Goal: Task Accomplishment & Management: Manage account settings

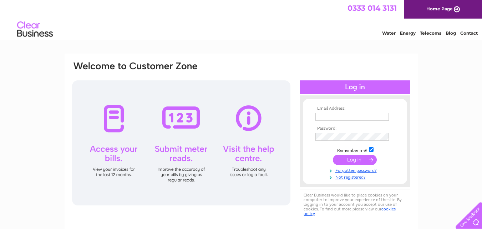
type input "[EMAIL_ADDRESS][DOMAIN_NAME]"
click at [357, 157] on input "submit" at bounding box center [355, 160] width 44 height 10
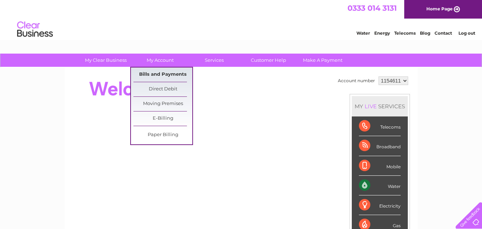
click at [164, 74] on link "Bills and Payments" at bounding box center [162, 74] width 59 height 14
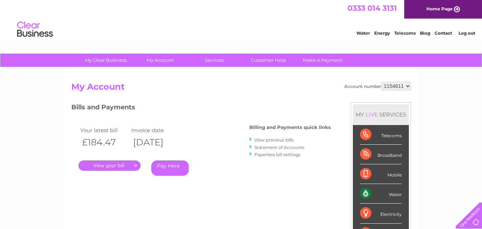
click at [127, 163] on link "." at bounding box center [110, 165] width 62 height 10
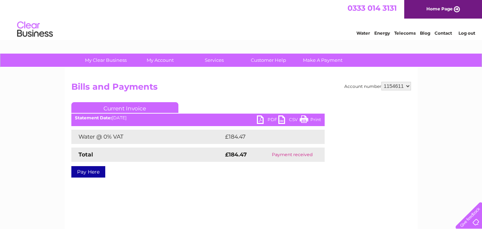
click at [303, 119] on link "Print" at bounding box center [310, 120] width 21 height 10
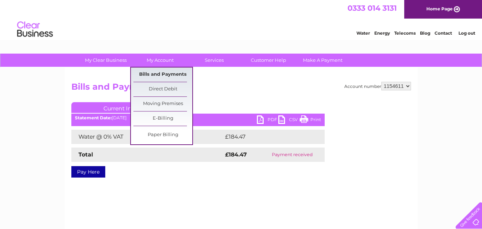
click at [163, 77] on link "Bills and Payments" at bounding box center [162, 74] width 59 height 14
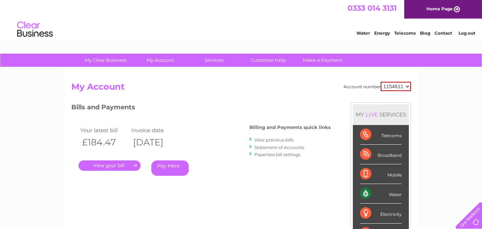
click at [264, 140] on link "View previous bills" at bounding box center [273, 139] width 39 height 5
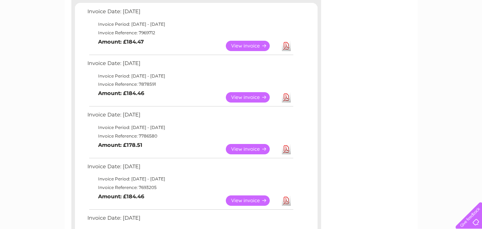
scroll to position [128, 0]
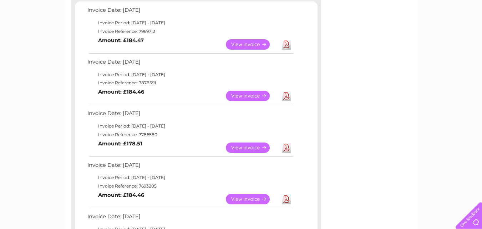
click at [260, 150] on link "View" at bounding box center [252, 147] width 52 height 10
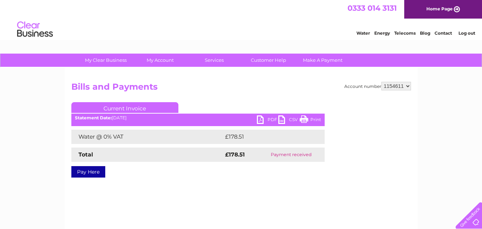
click at [307, 119] on link "Print" at bounding box center [310, 120] width 21 height 10
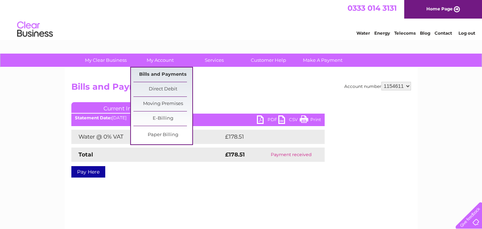
click at [171, 72] on link "Bills and Payments" at bounding box center [162, 74] width 59 height 14
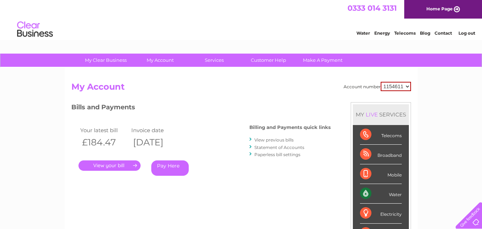
click at [267, 140] on link "View previous bills" at bounding box center [273, 139] width 39 height 5
